Goal: Information Seeking & Learning: Learn about a topic

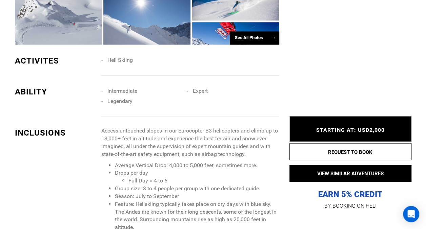
scroll to position [581, 0]
drag, startPoint x: 144, startPoint y: 107, endPoint x: 117, endPoint y: 122, distance: 31.4
click at [117, 126] on span "Access untouched slopes in our Eurocopter B3 helicopters and climb up to 13,000…" at bounding box center [190, 186] width 178 height 120
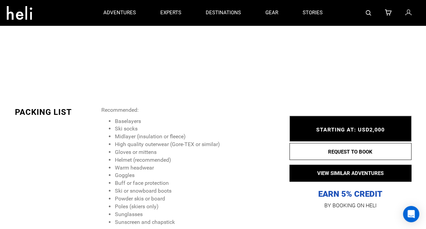
scroll to position [927, 0]
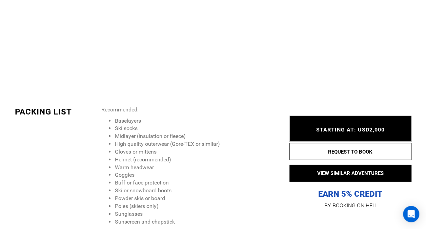
click at [225, 132] on li "Midlayer (insulation or fleece)" at bounding box center [197, 136] width 164 height 8
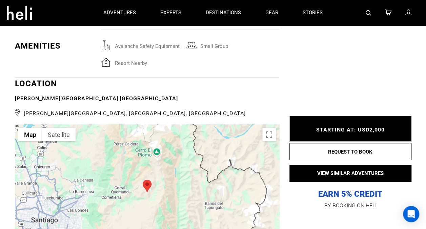
scroll to position [1309, 0]
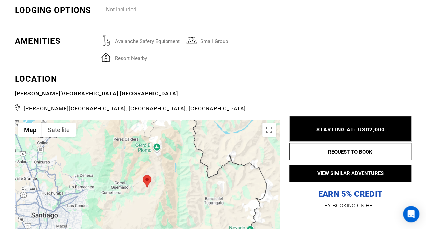
click at [218, 90] on span "[PERSON_NAME][GEOGRAPHIC_DATA] [GEOGRAPHIC_DATA]" at bounding box center [147, 94] width 264 height 8
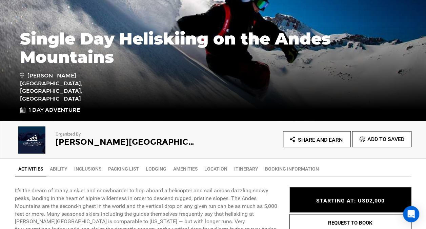
scroll to position [186, 0]
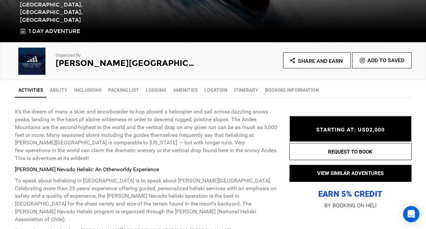
click at [334, 131] on span "STARTING AT: USD2,000" at bounding box center [350, 129] width 68 height 6
click at [170, 90] on link "Lodging" at bounding box center [155, 90] width 27 height 14
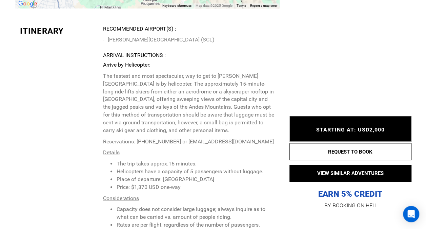
scroll to position [1556, 0]
click at [185, 183] on li "Price: $1,370 USD one-way" at bounding box center [195, 187] width 158 height 8
drag, startPoint x: 168, startPoint y: 135, endPoint x: 137, endPoint y: 135, distance: 31.2
drag, startPoint x: 137, startPoint y: 135, endPoint x: 58, endPoint y: 131, distance: 79.5
drag, startPoint x: 58, startPoint y: 131, endPoint x: 50, endPoint y: 134, distance: 8.2
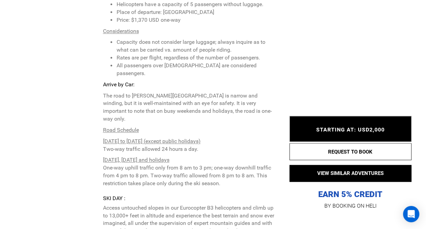
scroll to position [1723, 0]
click at [149, 203] on p "Access untouched slopes in our Eurocopter B3 helicopters and climb up to 13,000…" at bounding box center [188, 226] width 171 height 46
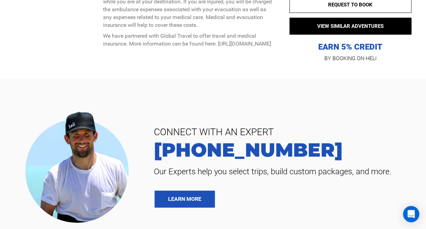
scroll to position [2674, 0]
